Goal: Communication & Community: Answer question/provide support

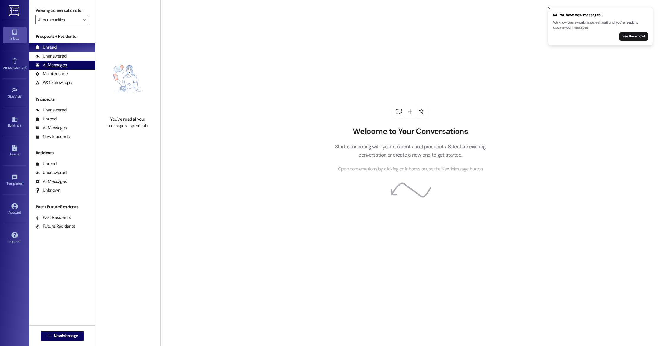
click at [50, 64] on div "All Messages" at bounding box center [51, 65] width 32 height 6
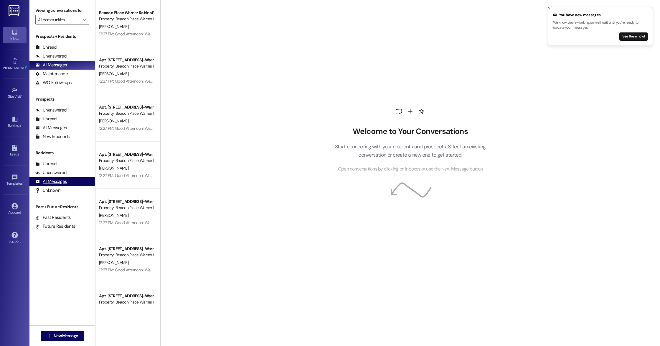
click at [63, 180] on div "All Messages" at bounding box center [51, 181] width 32 height 6
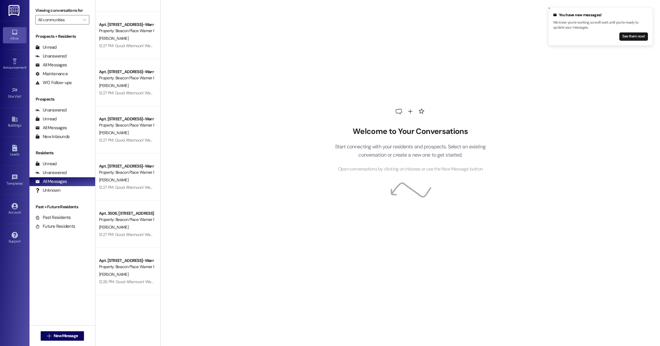
scroll to position [508, 0]
click at [634, 37] on button "See them now!" at bounding box center [633, 36] width 29 height 8
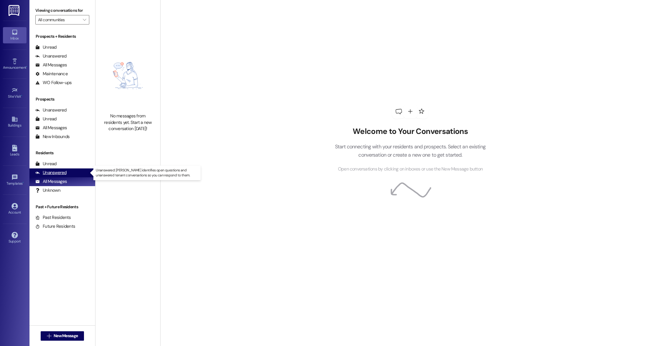
click at [41, 173] on div "Unanswered" at bounding box center [50, 172] width 31 height 6
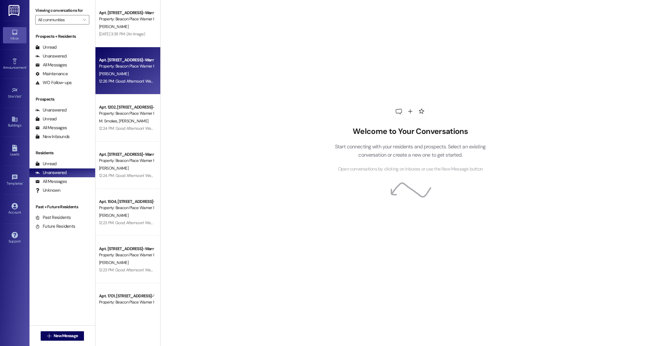
click at [123, 75] on div "[PERSON_NAME]" at bounding box center [126, 73] width 56 height 7
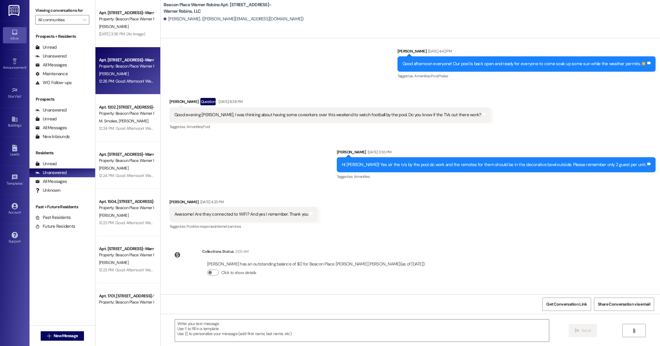
scroll to position [1242, 0]
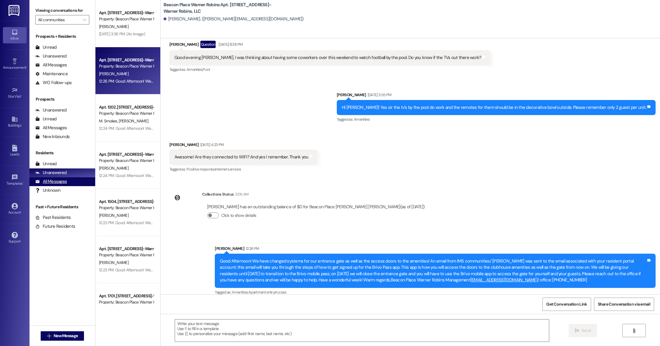
click at [75, 180] on div "All Messages (undefined)" at bounding box center [62, 181] width 66 height 9
